Goal: Task Accomplishment & Management: Use online tool/utility

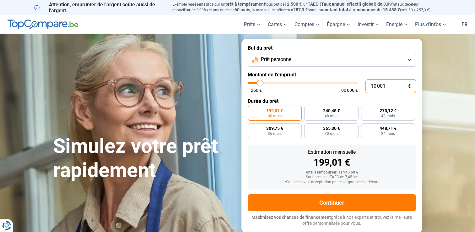
drag, startPoint x: 396, startPoint y: 87, endPoint x: 344, endPoint y: 91, distance: 51.9
click at [344, 91] on div "10 001 € 1 250 € 100 000 €" at bounding box center [332, 86] width 168 height 14
type input "1"
type input "1250"
type input "11"
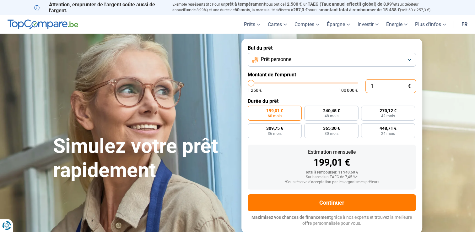
type input "1250"
type input "110"
type input "1250"
type input "1 100"
type input "1250"
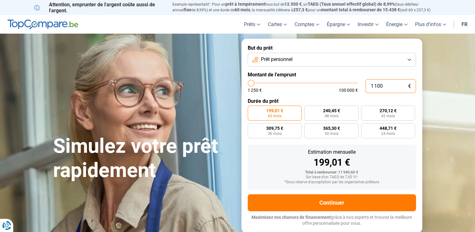
type input "11 000"
type input "11000"
drag, startPoint x: 393, startPoint y: 83, endPoint x: 345, endPoint y: 94, distance: 49.0
click at [345, 93] on div "11 000 € 1 250 € 100 000 €" at bounding box center [332, 86] width 168 height 14
type input "1"
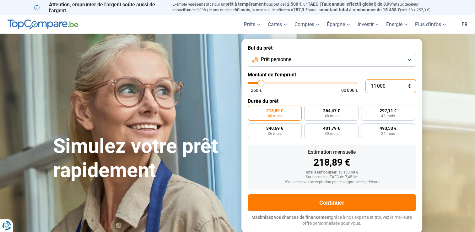
type input "1250"
type input "10"
type input "1250"
type input "100"
type input "1250"
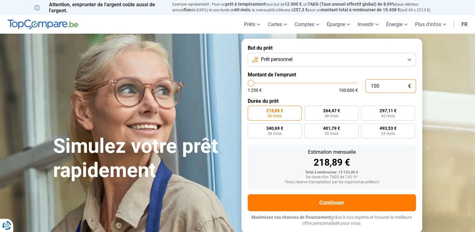
type input "1 000"
type input "1250"
type input "10 000"
type input "10000"
radio input "true"
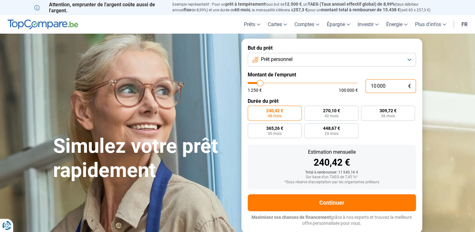
drag, startPoint x: 394, startPoint y: 89, endPoint x: 329, endPoint y: 90, distance: 64.9
click at [329, 90] on div "10 000 € 1 250 € 100 000 €" at bounding box center [332, 86] width 168 height 14
type input "6"
type input "1250"
type input "60"
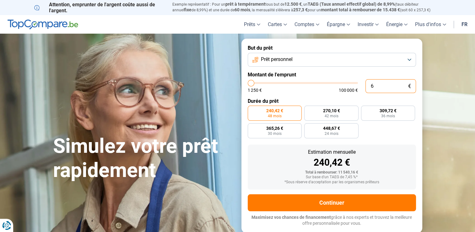
type input "1250"
type input "600"
type input "1250"
type input "6 000"
type input "6000"
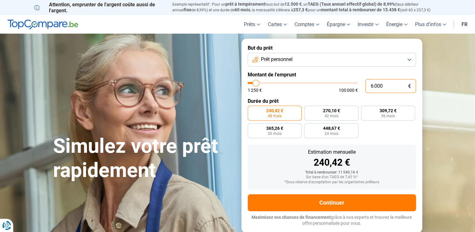
radio input "true"
